Goal: Information Seeking & Learning: Learn about a topic

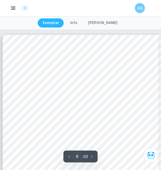
scroll to position [1109, 0]
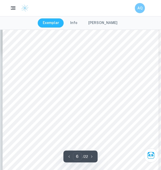
click at [13, 6] on icon "button" at bounding box center [13, 8] width 6 height 6
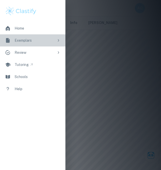
click at [23, 44] on link "Exemplars" at bounding box center [32, 40] width 65 height 12
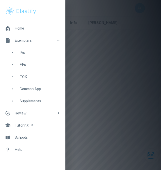
click at [32, 79] on div "TOK" at bounding box center [40, 77] width 41 height 6
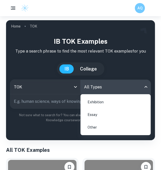
click at [85, 85] on body "We value your privacy We use cookies to enhance your browsing experience, serve…" at bounding box center [80, 101] width 161 height 170
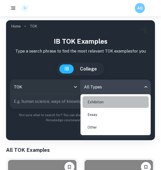
click at [93, 106] on li "Exhibition" at bounding box center [116, 102] width 66 height 12
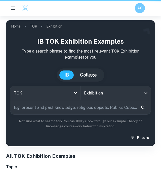
click at [113, 104] on input "text" at bounding box center [73, 107] width 126 height 14
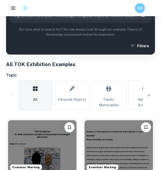
scroll to position [92, 0]
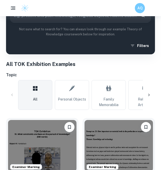
type input "2"
type input "Knowledge and Culture"
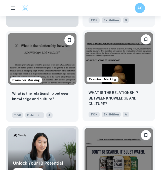
scroll to position [369, 0]
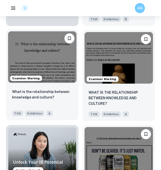
click at [44, 57] on img at bounding box center [42, 56] width 69 height 51
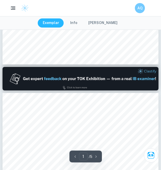
scroll to position [188, 0]
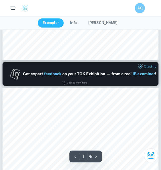
type input "2"
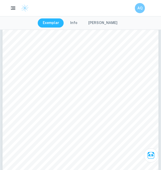
scroll to position [261, 0]
click at [13, 8] on rect "button" at bounding box center [14, 8] width 4 height 1
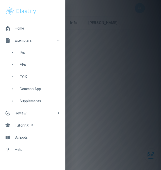
click at [117, 38] on div at bounding box center [80, 85] width 161 height 170
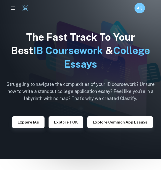
click at [143, 4] on div "AQ" at bounding box center [144, 8] width 21 height 11
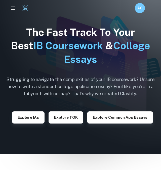
scroll to position [5, 0]
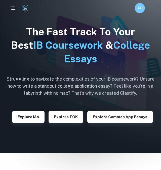
click at [142, 13] on div "AQ" at bounding box center [80, 8] width 161 height 16
click at [140, 10] on h6 "AQ" at bounding box center [140, 8] width 6 height 6
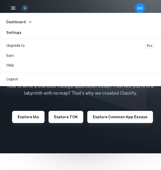
click at [140, 10] on div at bounding box center [80, 85] width 161 height 170
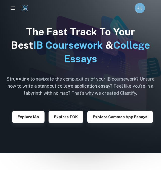
click at [140, 10] on h6 "AQ" at bounding box center [140, 8] width 6 height 6
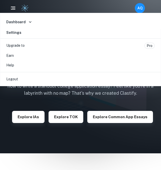
click at [60, 15] on div "Dashboard" at bounding box center [82, 22] width 161 height 14
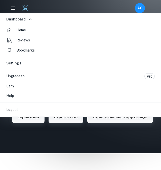
click at [60, 25] on link "Home" at bounding box center [80, 30] width 157 height 10
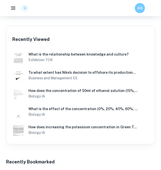
scroll to position [225, 0]
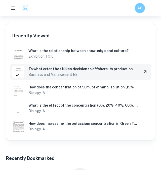
click at [22, 74] on img at bounding box center [18, 71] width 12 height 12
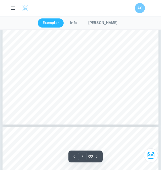
scroll to position [1366, 0]
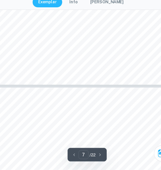
type input "8"
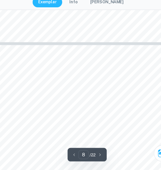
scroll to position [1432, 0]
